Goal: Transaction & Acquisition: Purchase product/service

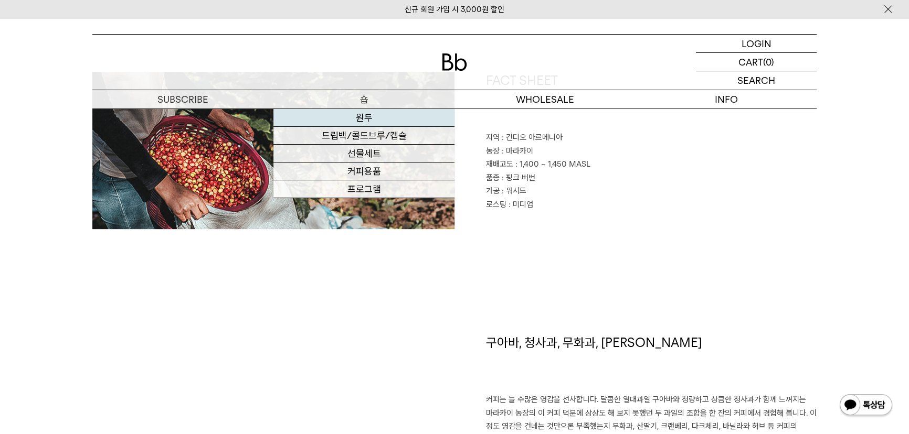
click at [364, 114] on link "원두" at bounding box center [363, 118] width 181 height 18
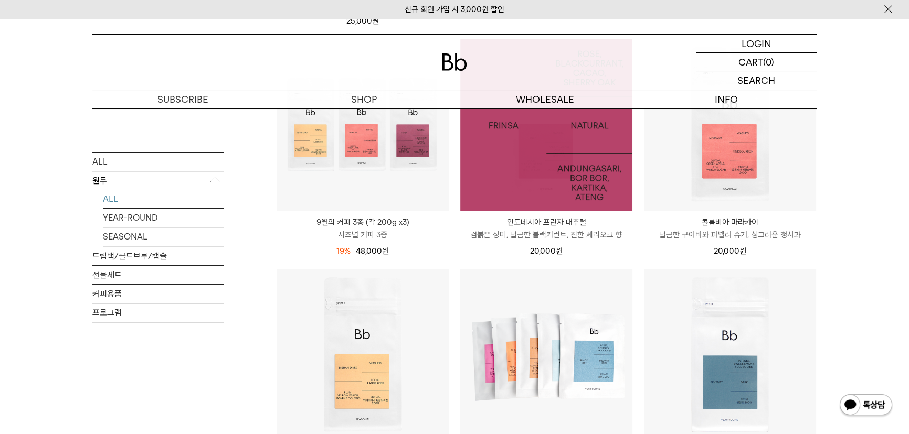
scroll to position [429, 0]
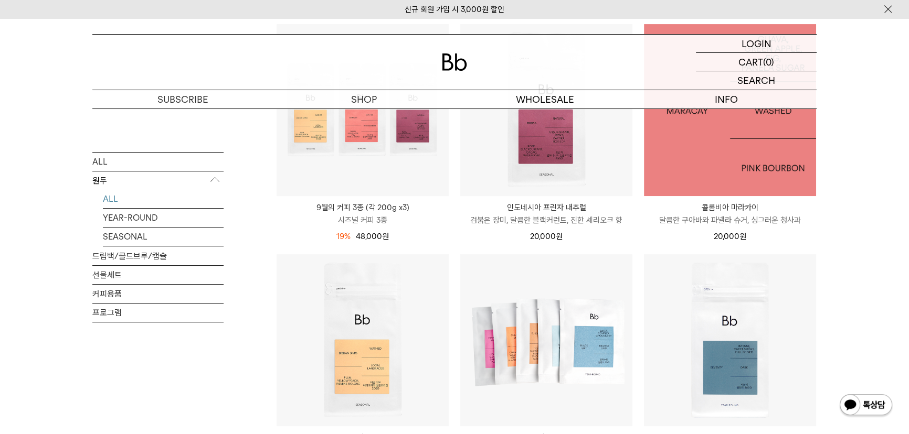
click at [708, 163] on img at bounding box center [730, 110] width 172 height 172
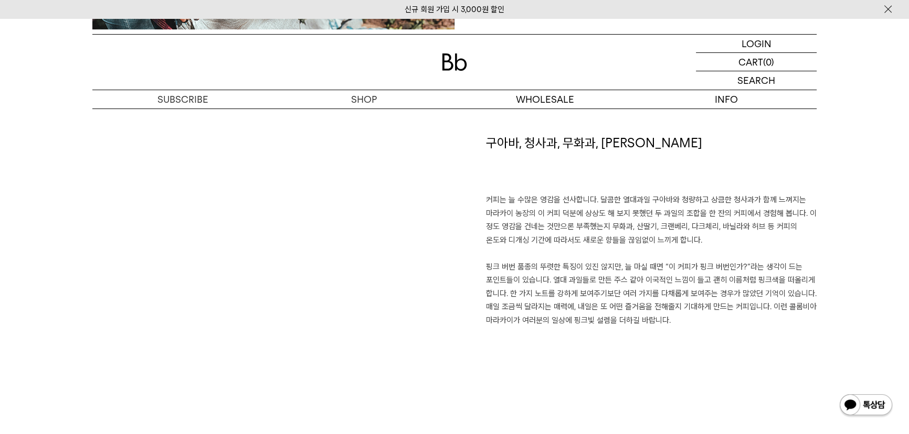
scroll to position [763, 0]
